Goal: Task Accomplishment & Management: Manage account settings

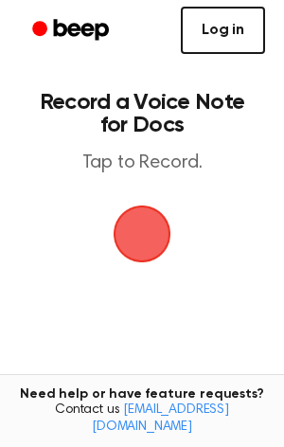
click at [205, 46] on link "Log in" at bounding box center [223, 30] width 84 height 47
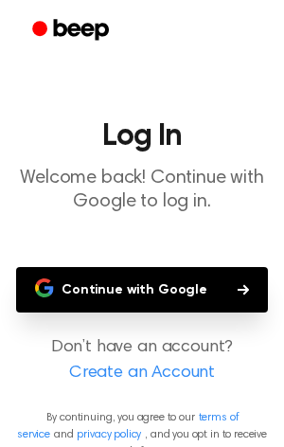
click at [125, 293] on button "Continue with Google" at bounding box center [142, 289] width 252 height 45
click at [145, 281] on button "Continue with Google" at bounding box center [142, 289] width 252 height 45
click at [169, 284] on button "Continue with Google" at bounding box center [142, 289] width 252 height 45
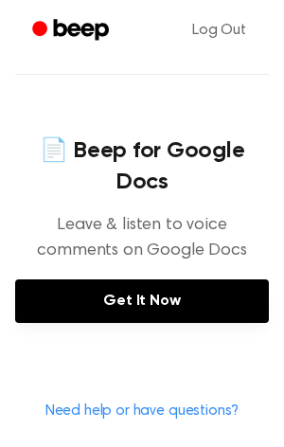
scroll to position [847, 0]
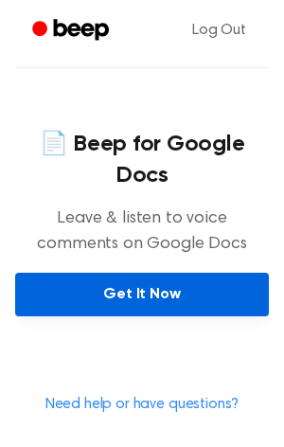
click at [155, 273] on link "Get It Now" at bounding box center [142, 295] width 254 height 44
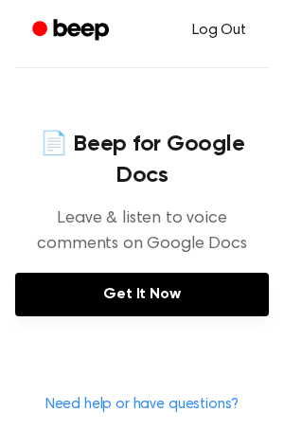
click at [225, 17] on link "Log Out" at bounding box center [219, 30] width 92 height 45
